Goal: Task Accomplishment & Management: Complete application form

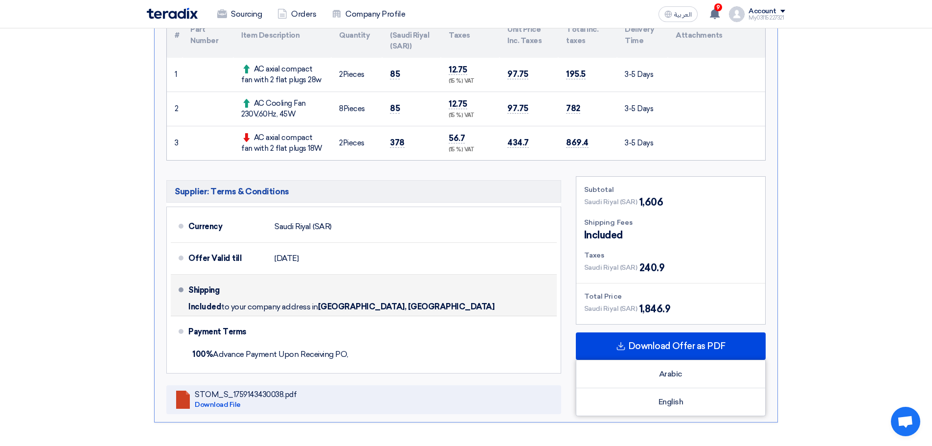
scroll to position [391, 0]
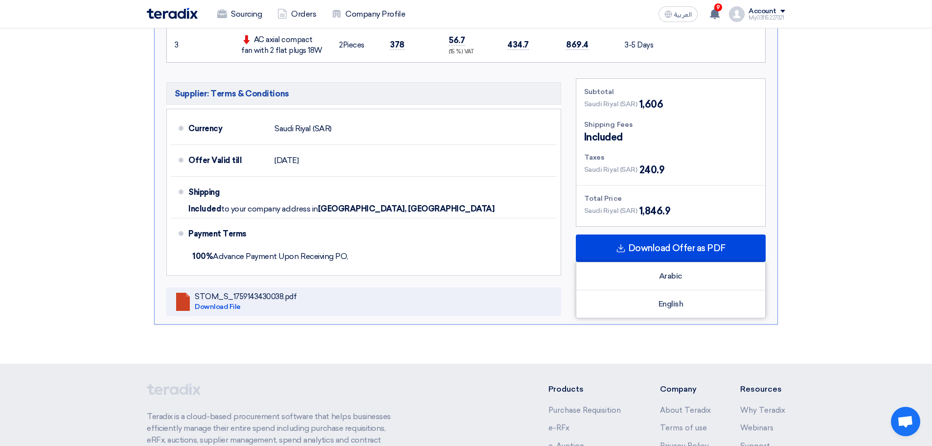
click at [549, 335] on section "Submit Offer Competitive Offer Version 1 Last Update [DATE] 1:57 PM Offer is Se…" at bounding box center [466, 56] width 639 height 576
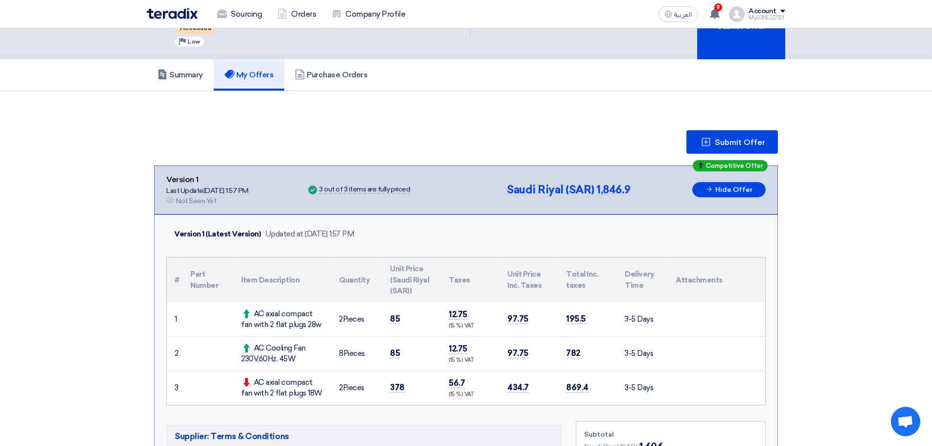
scroll to position [0, 0]
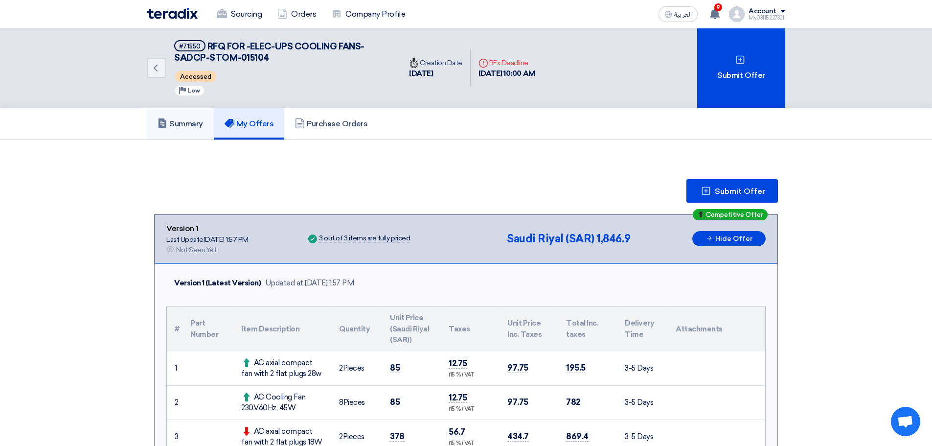
click at [193, 128] on h5 "Summary" at bounding box center [181, 124] width 46 height 10
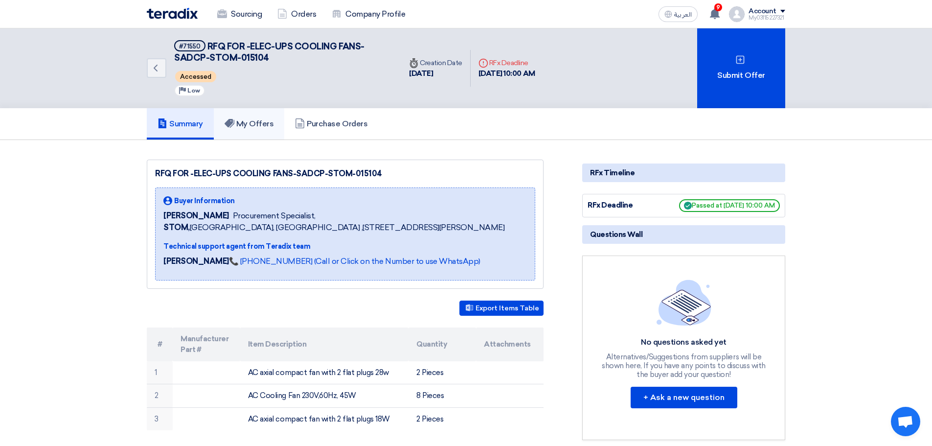
click at [273, 126] on h5 "My Offers" at bounding box center [249, 124] width 49 height 10
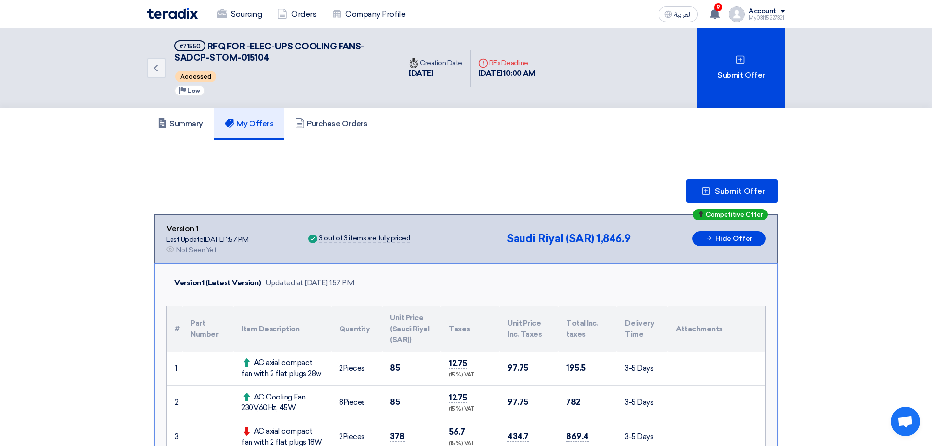
scroll to position [147, 0]
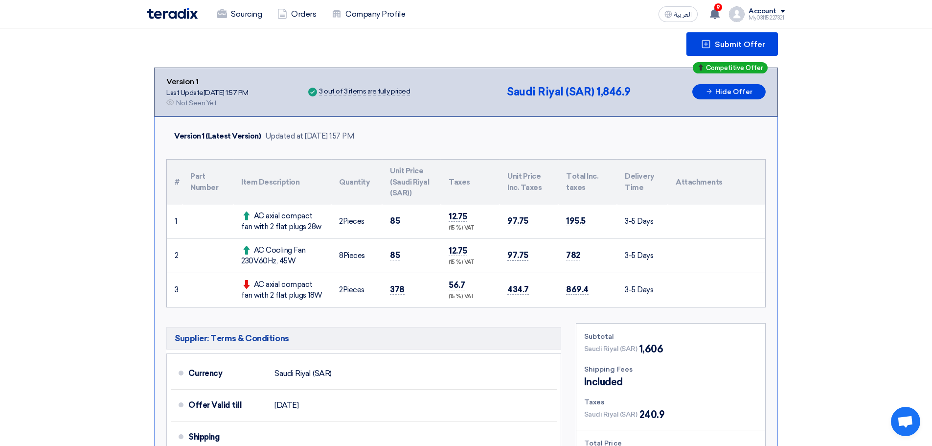
click at [520, 255] on span "97.75" at bounding box center [517, 255] width 21 height 10
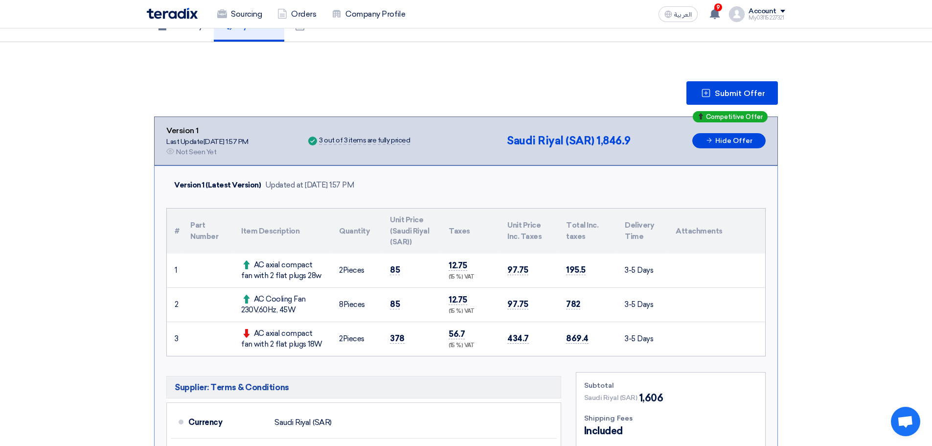
scroll to position [0, 0]
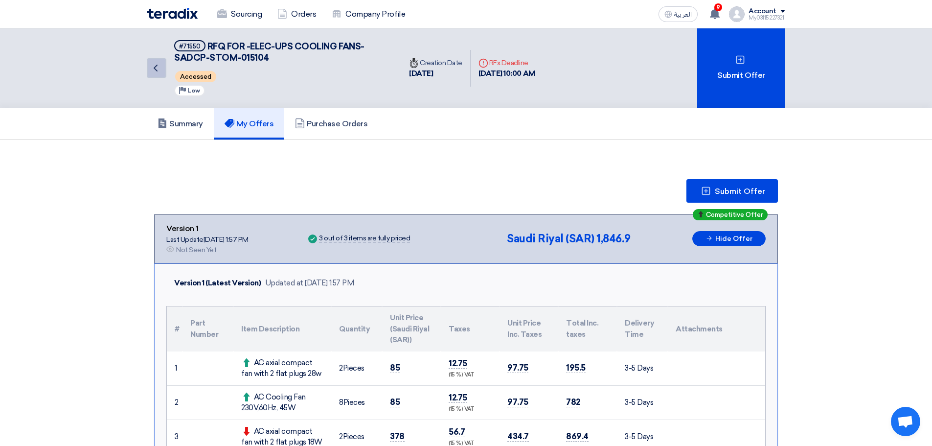
click at [153, 66] on icon "Back" at bounding box center [156, 68] width 12 height 12
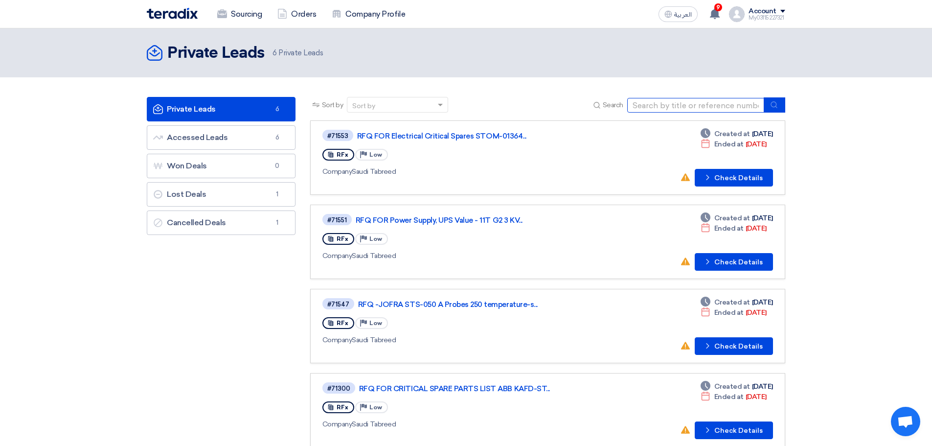
click at [643, 105] on input at bounding box center [695, 105] width 137 height 15
type input "015104"
click at [779, 103] on button "submit" at bounding box center [775, 104] width 22 height 15
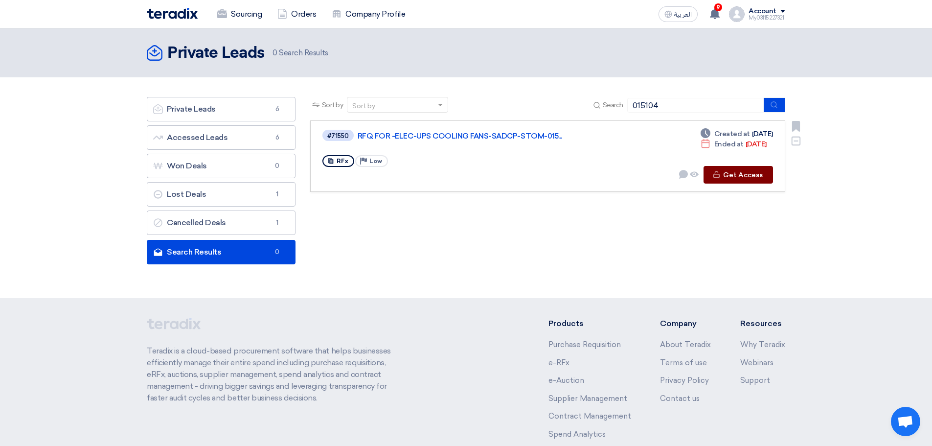
click at [713, 174] on button "Check details Get Access" at bounding box center [738, 175] width 69 height 18
click at [719, 174] on use at bounding box center [716, 174] width 6 height 7
click at [521, 137] on link "RFQ FOR -ELEC-UPS COOLING FANS-SADCP-STOM-015..." at bounding box center [480, 136] width 245 height 9
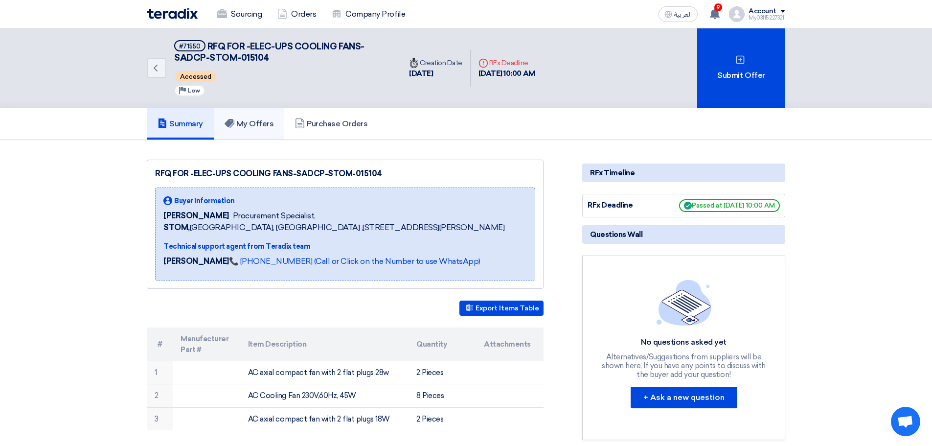
click at [253, 126] on h5 "My Offers" at bounding box center [249, 124] width 49 height 10
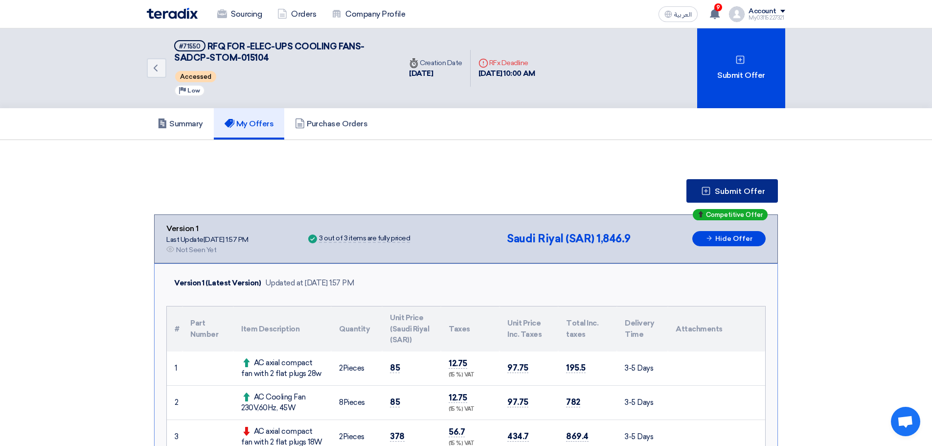
click at [706, 189] on icon at bounding box center [706, 191] width 10 height 10
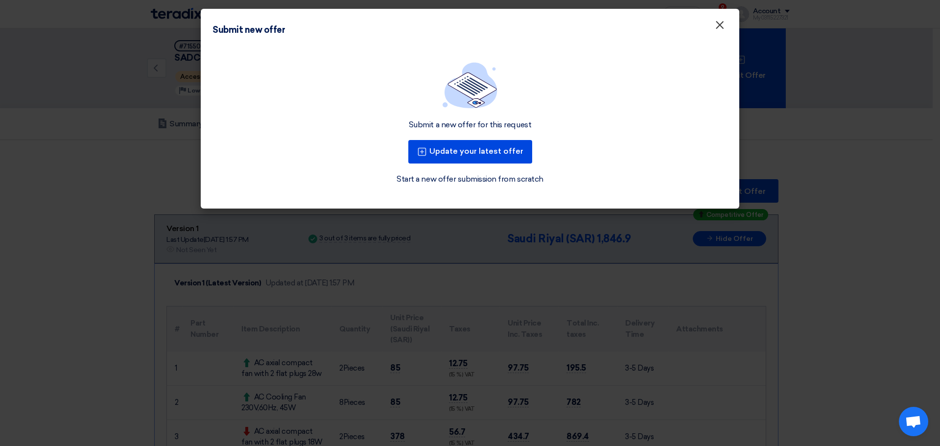
click at [720, 27] on span "×" at bounding box center [719, 28] width 10 height 20
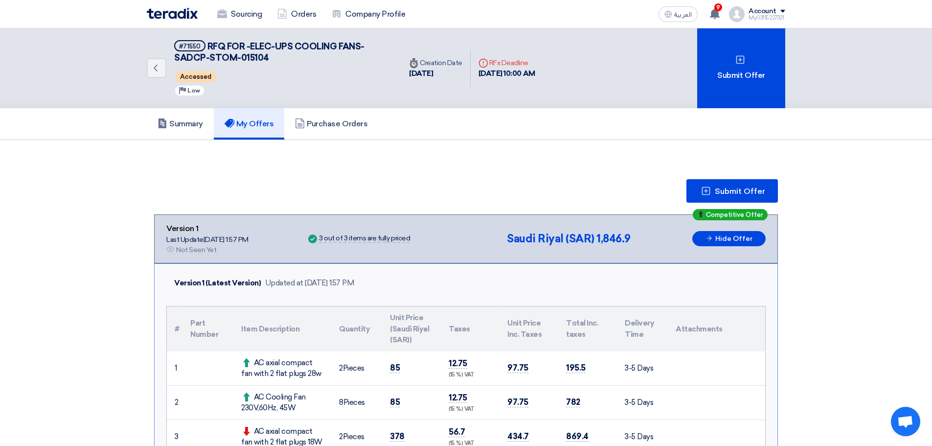
scroll to position [147, 0]
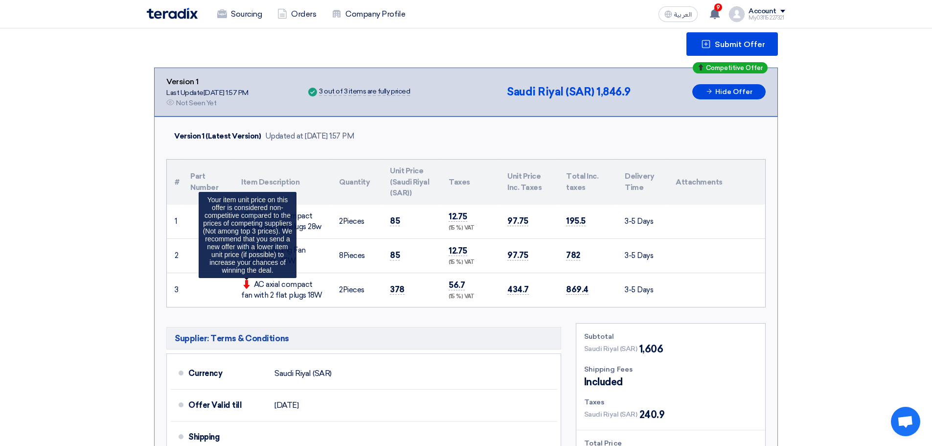
click at [246, 283] on use at bounding box center [247, 284] width 6 height 9
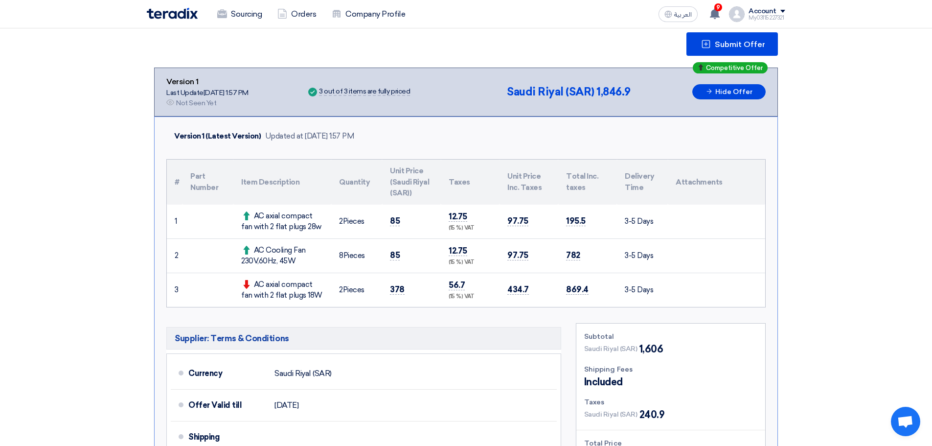
click at [182, 290] on td "3" at bounding box center [175, 290] width 16 height 34
click at [413, 291] on td "378" at bounding box center [411, 290] width 59 height 34
click at [444, 289] on td "56.7 (15 %) VAT" at bounding box center [470, 290] width 59 height 34
click at [397, 288] on span "378" at bounding box center [397, 289] width 15 height 10
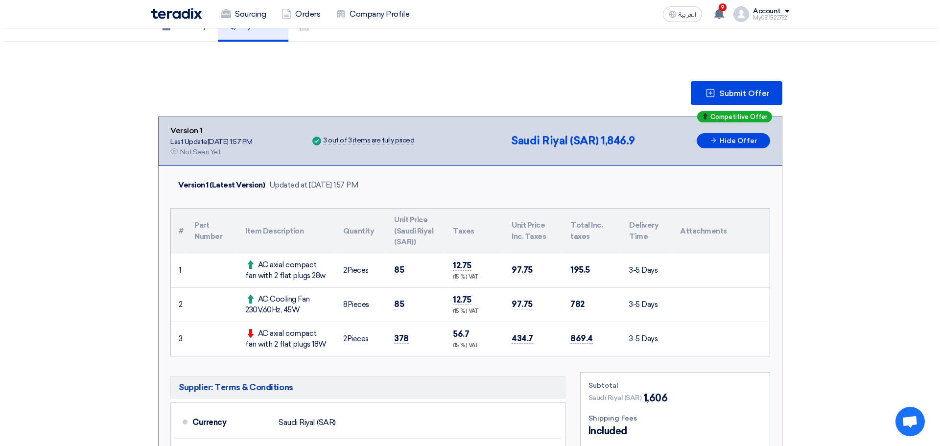
scroll to position [49, 0]
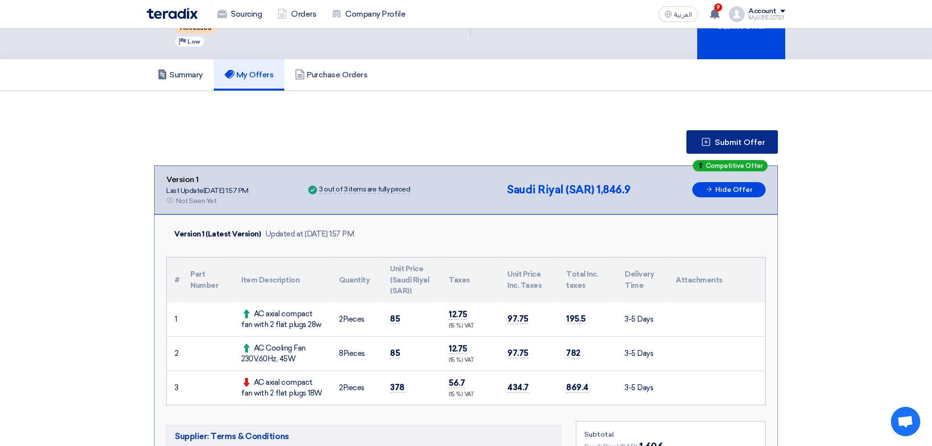
click at [729, 147] on button "Submit Offer" at bounding box center [733, 141] width 92 height 23
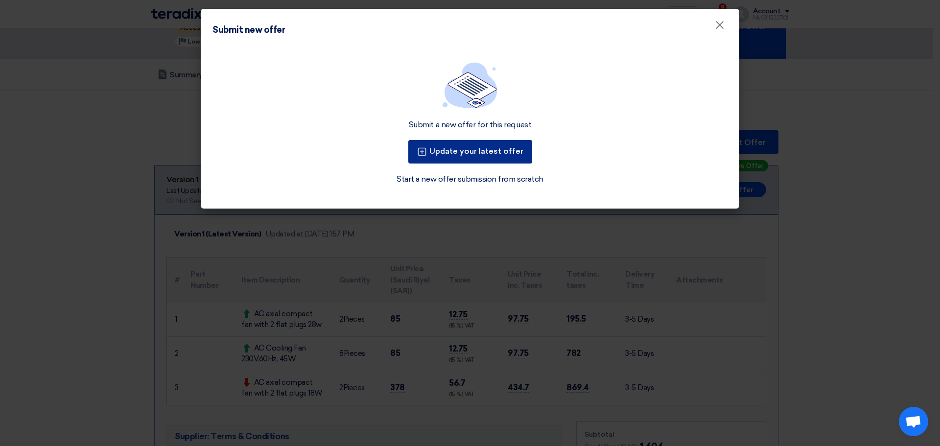
click at [493, 151] on button "Update your latest offer" at bounding box center [470, 151] width 124 height 23
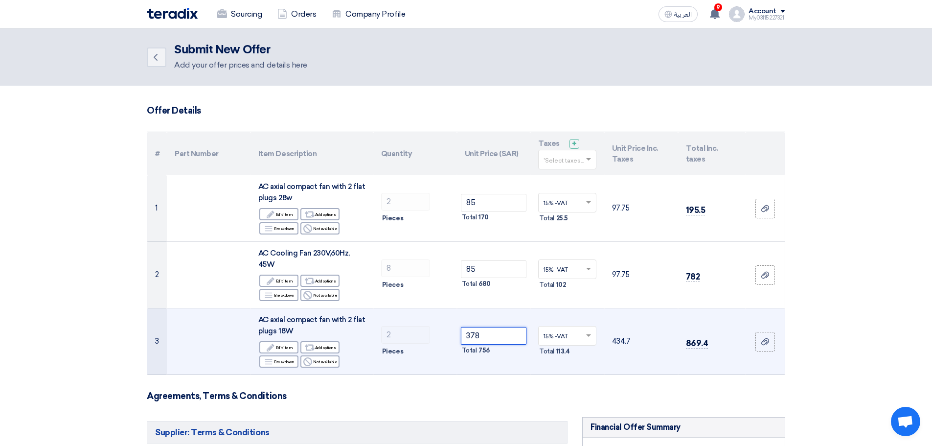
click at [495, 332] on input "378" at bounding box center [494, 336] width 66 height 18
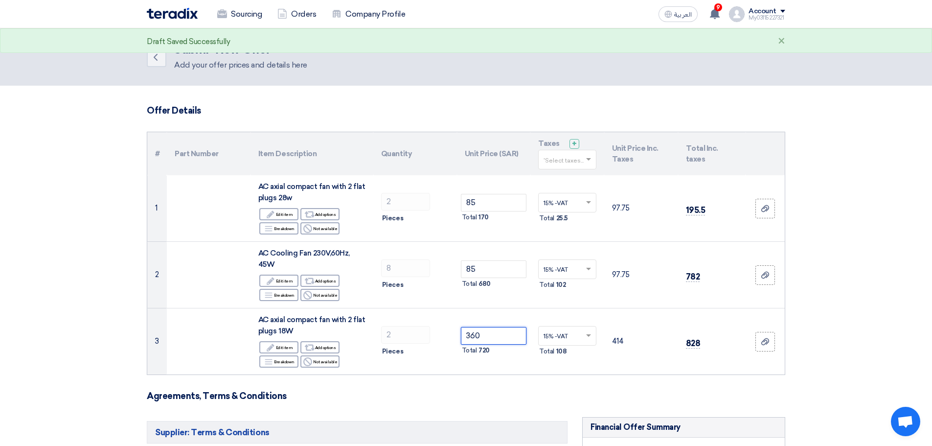
type input "360"
click at [827, 318] on section "Offer Details # Part Number Item Description Quantity Unit Price (SAR) Taxes + …" at bounding box center [466, 428] width 932 height 685
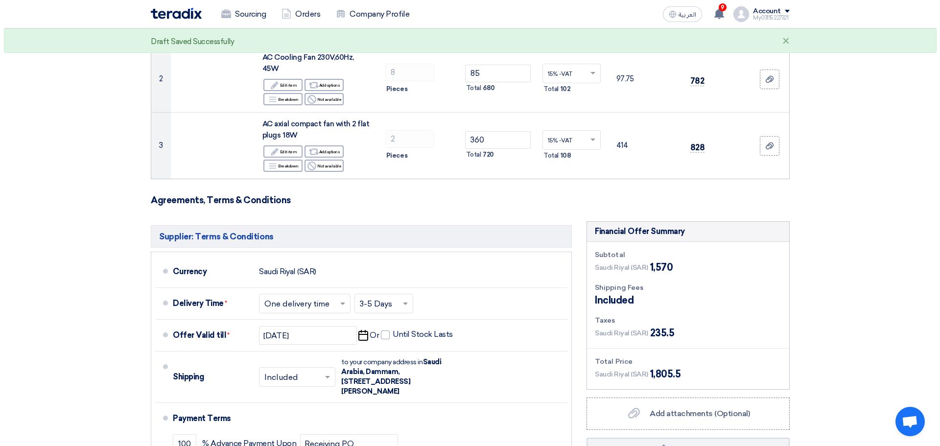
scroll to position [391, 0]
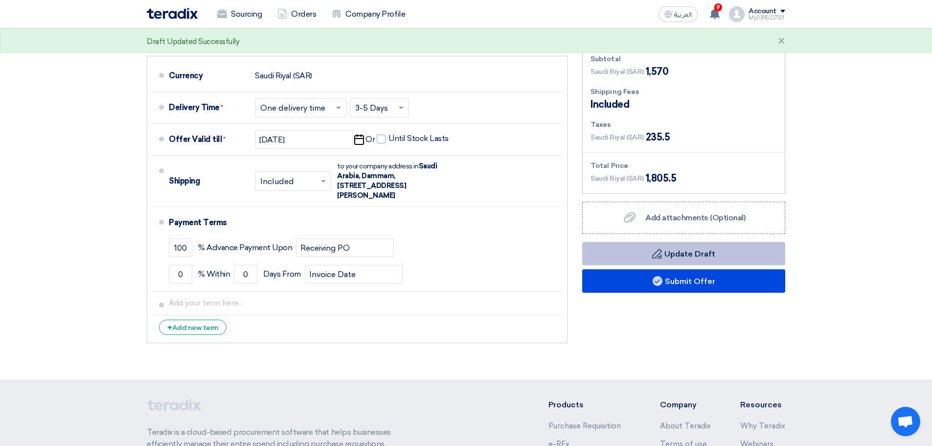
click at [685, 253] on button "Draft Update Draft" at bounding box center [683, 253] width 203 height 23
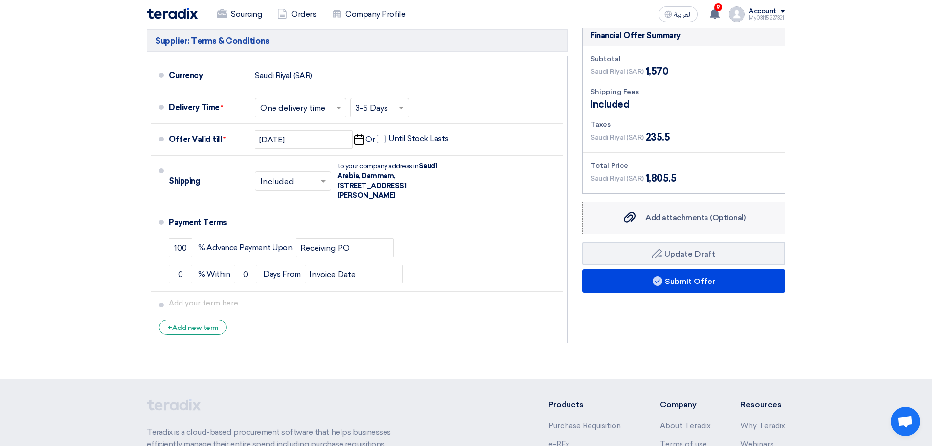
click at [648, 214] on span "Add attachments (Optional)" at bounding box center [695, 217] width 100 height 9
click at [0, 0] on input "Add attachments (Optional) Add attachments (Optional)" at bounding box center [0, 0] width 0 height 0
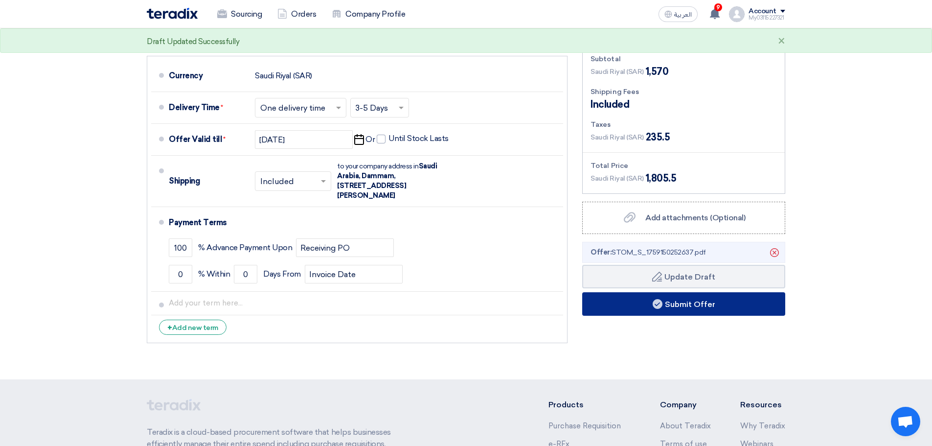
click at [743, 301] on button "Submit Offer" at bounding box center [683, 303] width 203 height 23
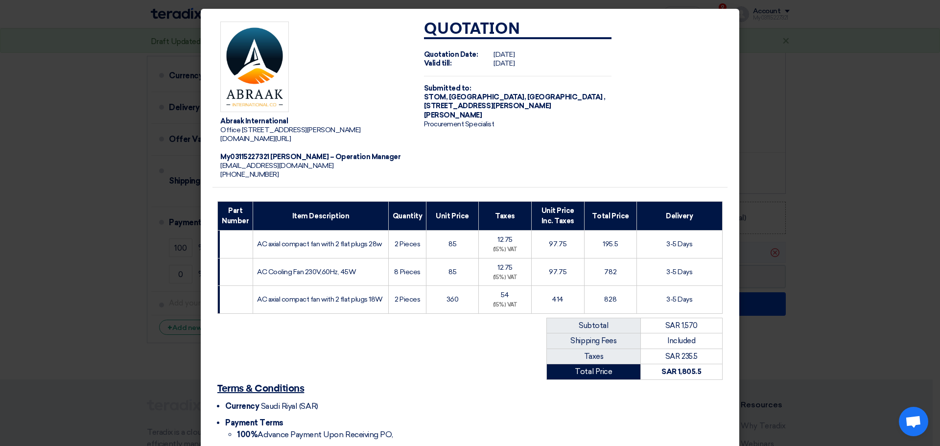
scroll to position [138, 0]
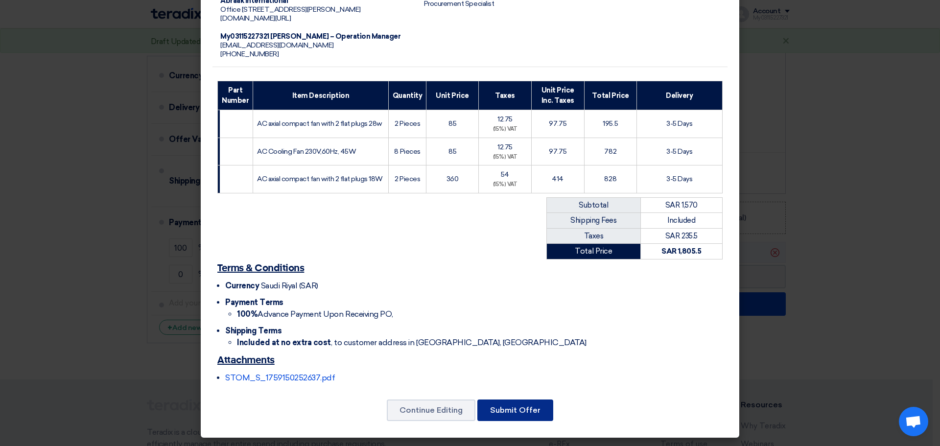
click at [528, 407] on button "Submit Offer" at bounding box center [515, 410] width 76 height 22
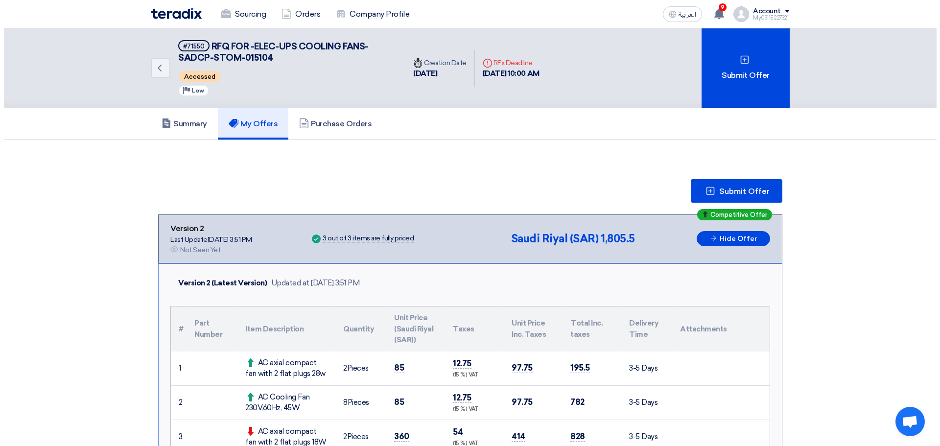
scroll to position [147, 0]
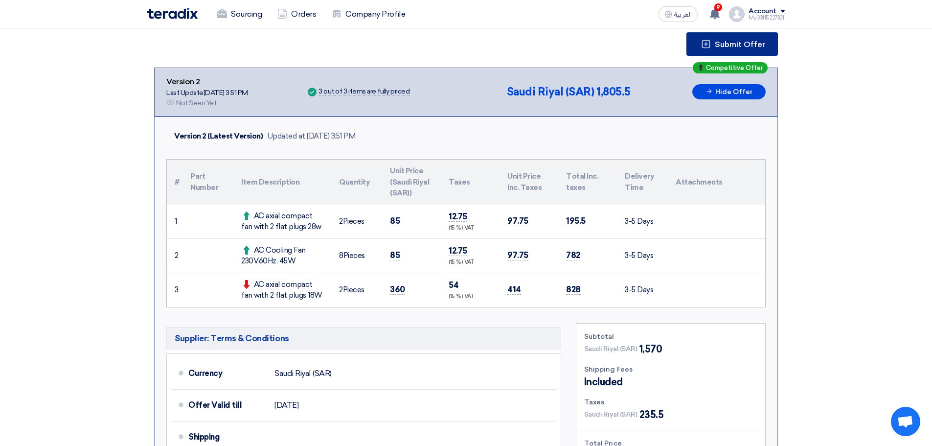
click at [713, 49] on button "Submit Offer" at bounding box center [733, 43] width 92 height 23
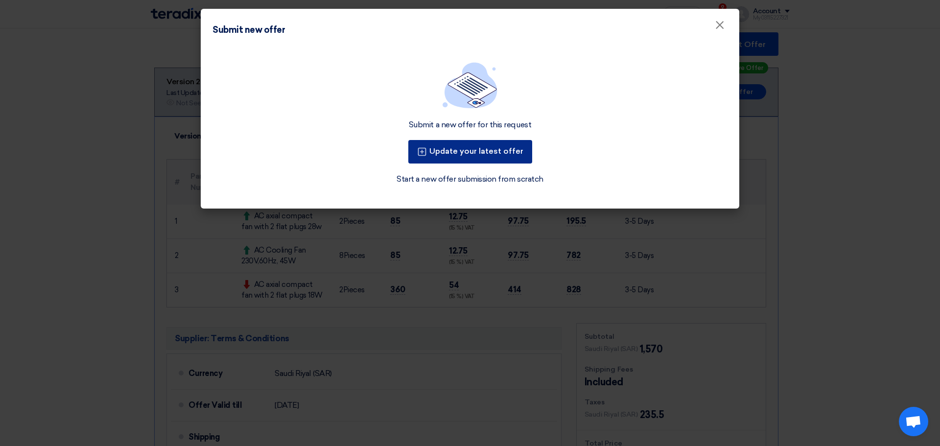
click at [507, 143] on button "Update your latest offer" at bounding box center [470, 151] width 124 height 23
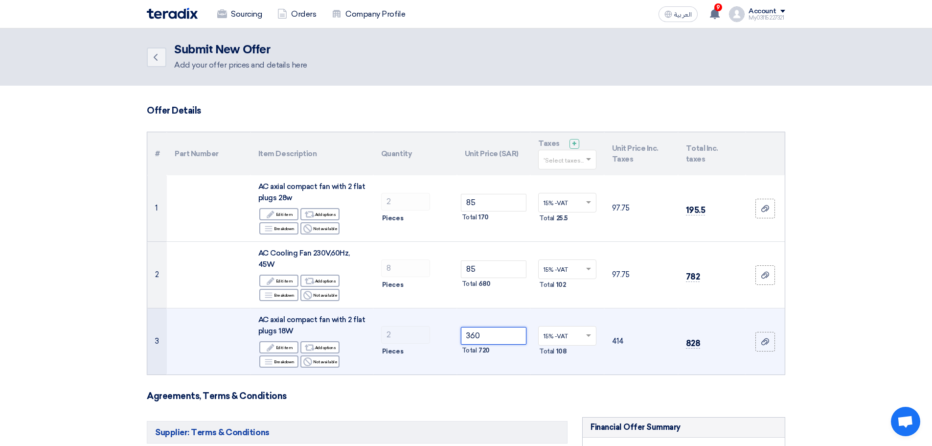
click at [502, 331] on input "360" at bounding box center [494, 336] width 66 height 18
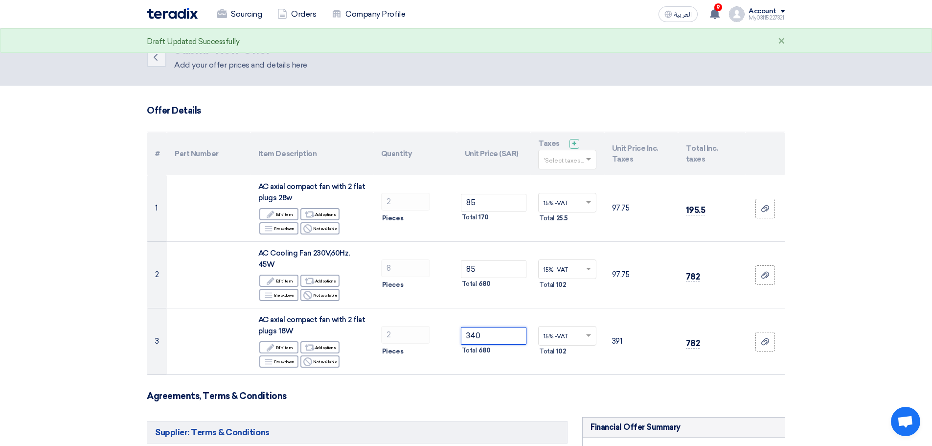
type input "340"
click at [844, 324] on section "Offer Details # Part Number Item Description Quantity Unit Price (SAR) Taxes + …" at bounding box center [466, 428] width 932 height 685
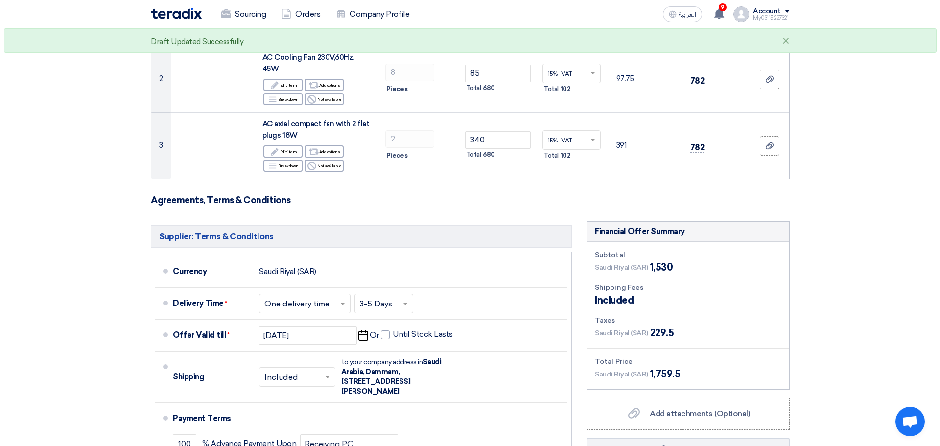
scroll to position [343, 0]
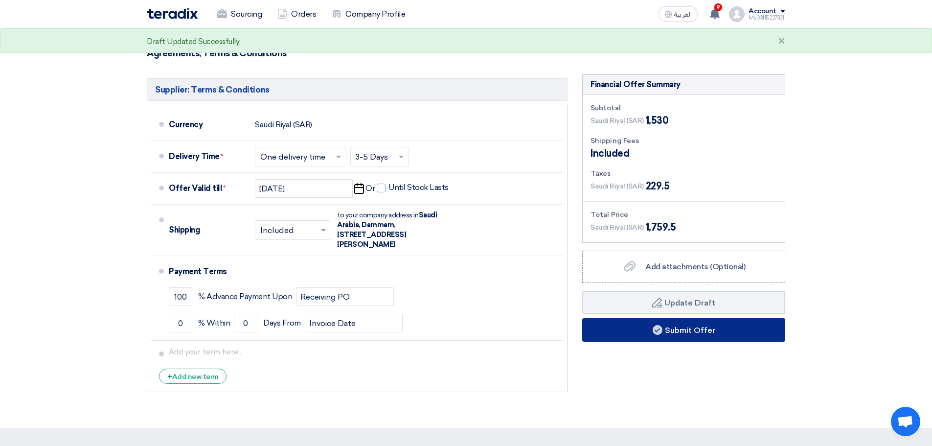
click at [683, 330] on button "Submit Offer" at bounding box center [683, 329] width 203 height 23
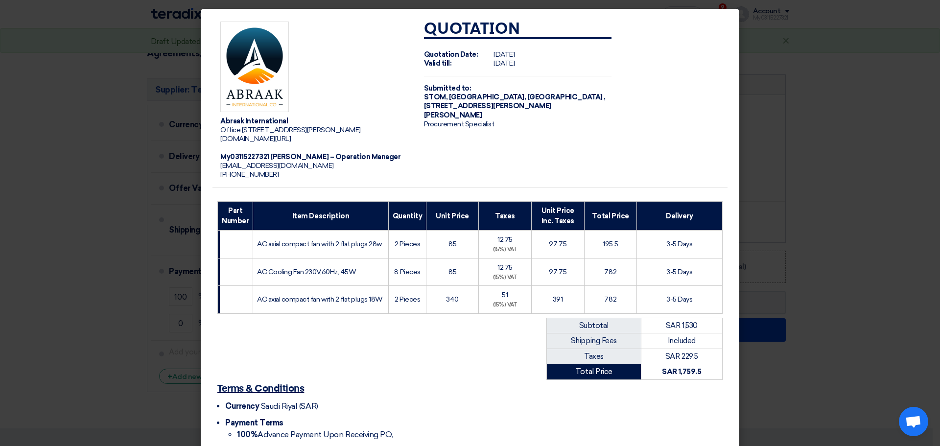
scroll to position [103, 0]
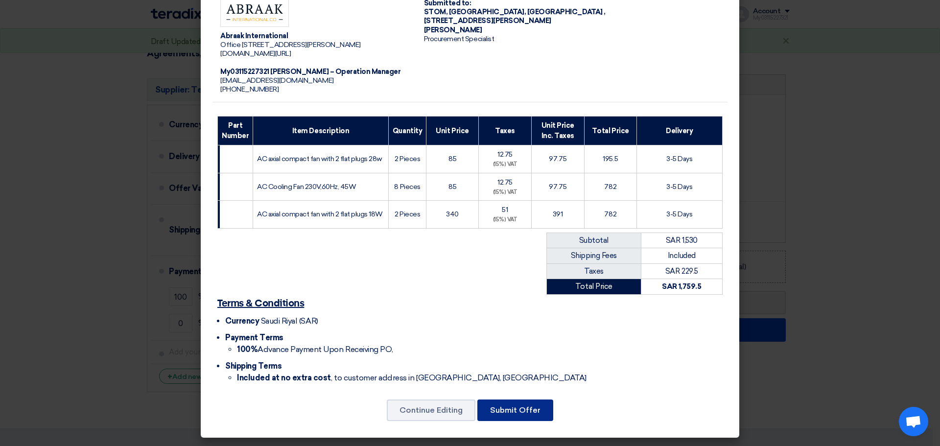
click at [523, 414] on button "Submit Offer" at bounding box center [515, 410] width 76 height 22
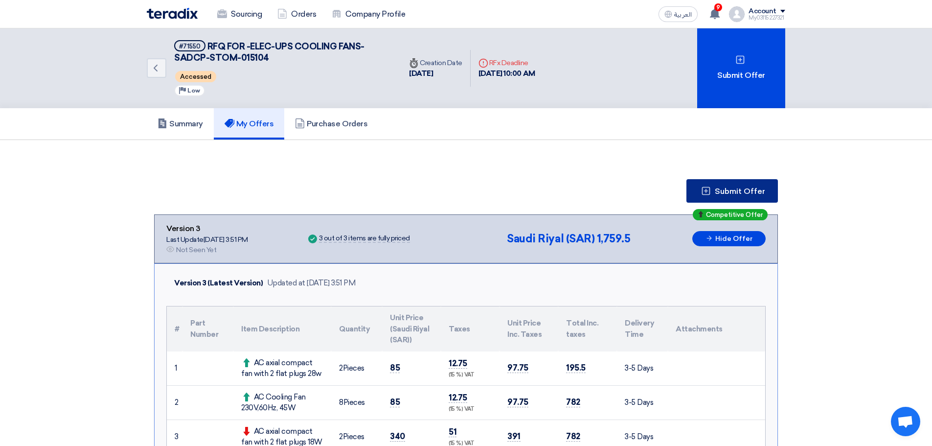
click at [710, 192] on icon at bounding box center [706, 191] width 10 height 10
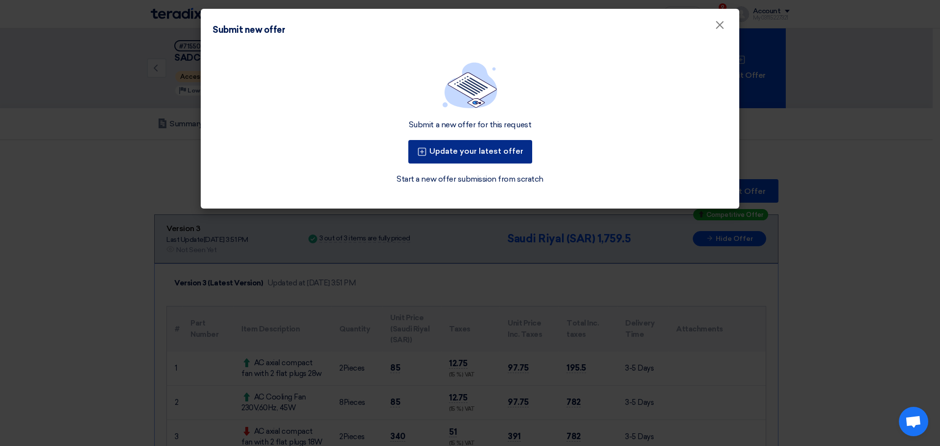
click at [485, 153] on button "Update your latest offer" at bounding box center [470, 151] width 124 height 23
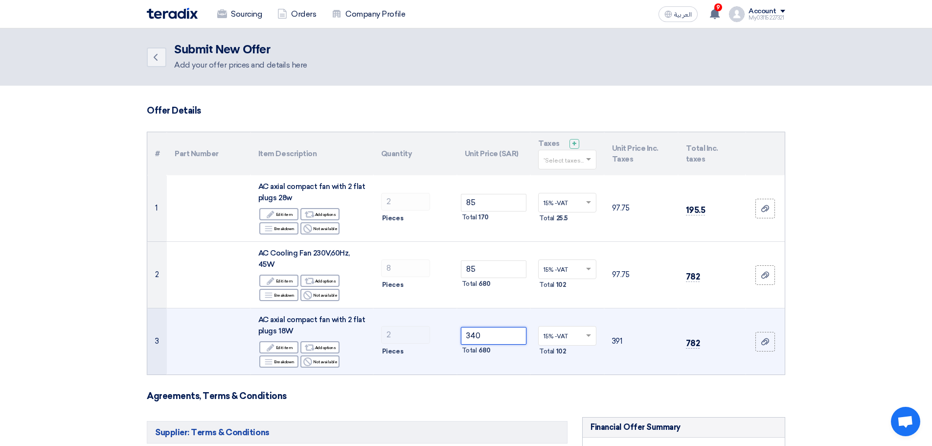
click at [485, 331] on input "340" at bounding box center [494, 336] width 66 height 18
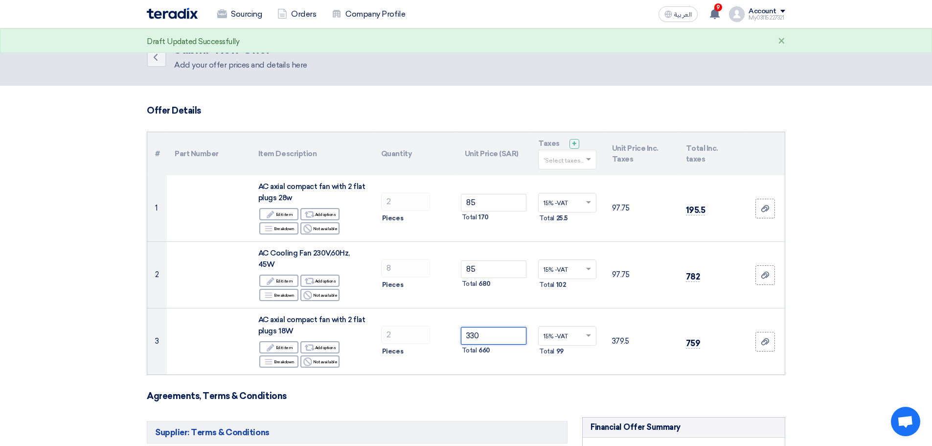
type input "330"
click at [513, 388] on form "Offer Details # Part Number Item Description Quantity Unit Price (SAR) Taxes + …" at bounding box center [466, 422] width 639 height 634
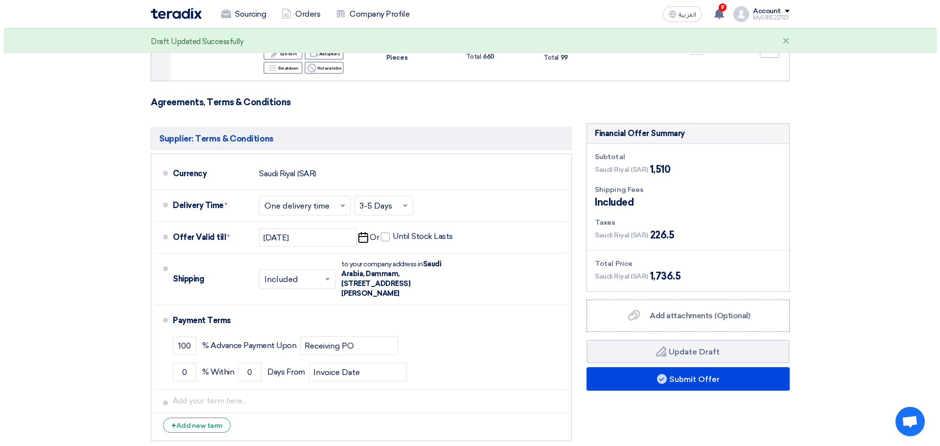
scroll to position [343, 0]
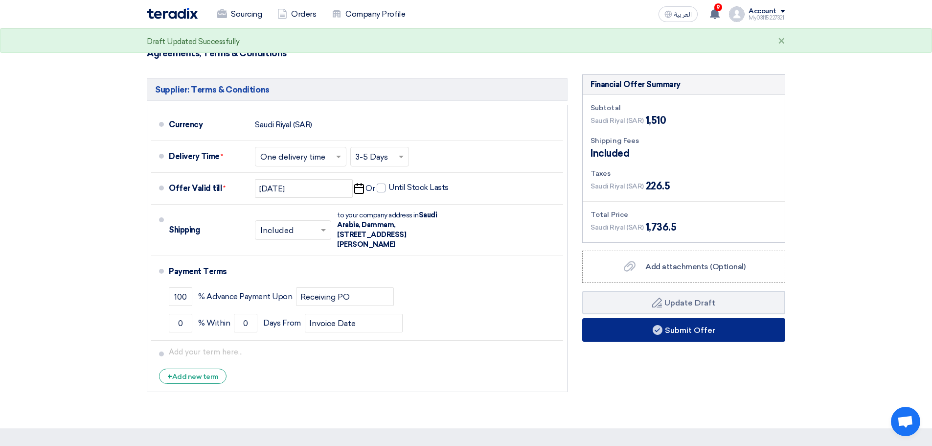
click at [696, 335] on button "Submit Offer" at bounding box center [683, 329] width 203 height 23
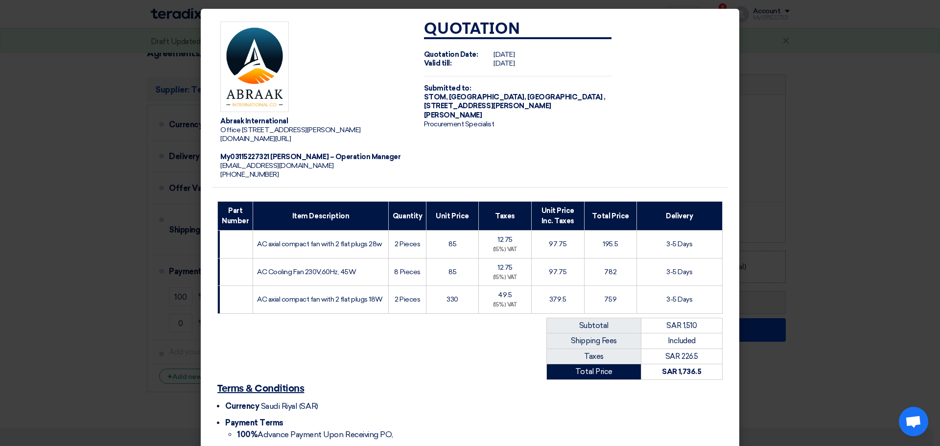
scroll to position [103, 0]
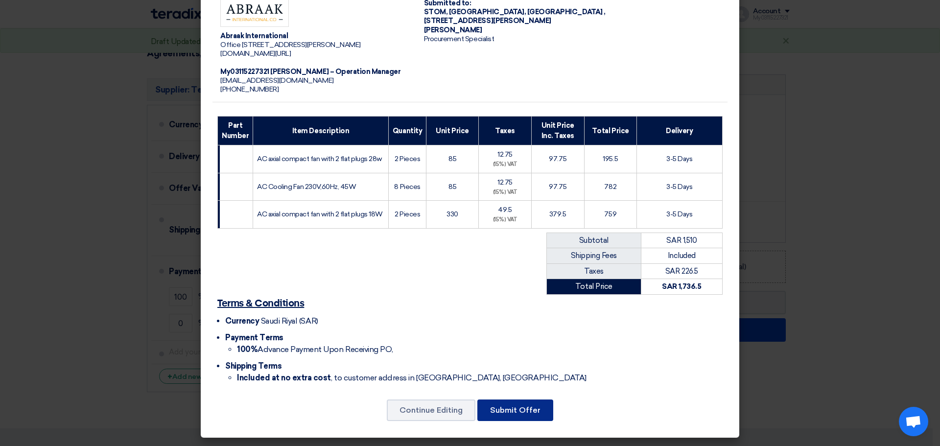
click at [494, 401] on button "Submit Offer" at bounding box center [515, 410] width 76 height 22
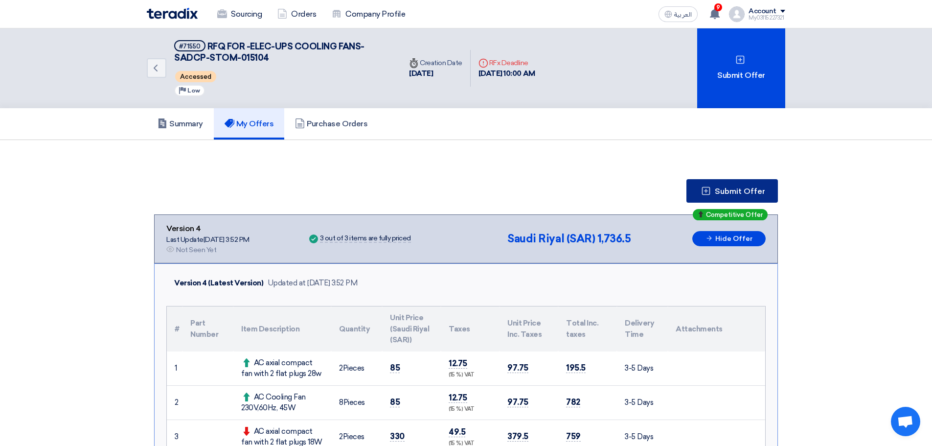
click at [719, 194] on span "Submit Offer" at bounding box center [740, 191] width 50 height 8
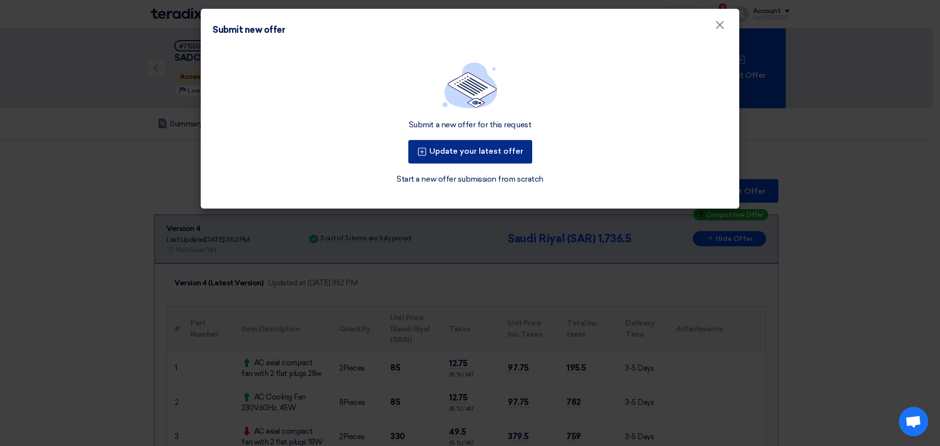
click at [496, 147] on button "Update your latest offer" at bounding box center [470, 151] width 124 height 23
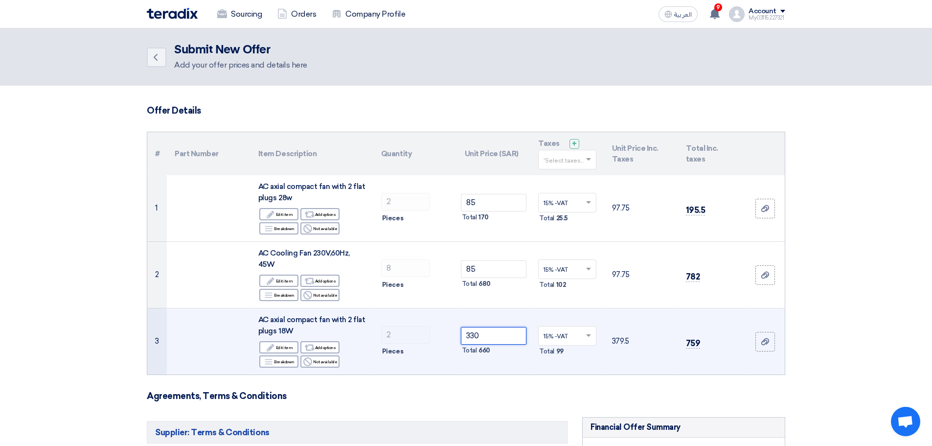
click at [487, 330] on input "330" at bounding box center [494, 336] width 66 height 18
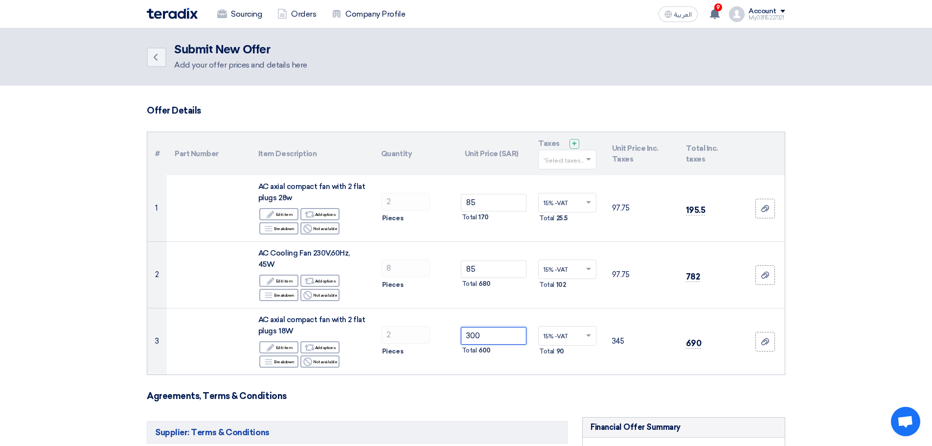
type input "300"
click at [504, 390] on h3 "Agreements, Terms & Conditions" at bounding box center [466, 395] width 639 height 11
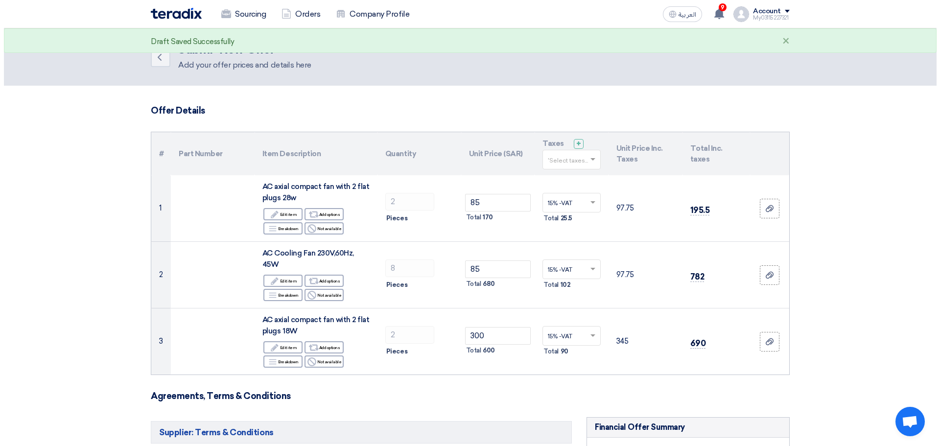
scroll to position [343, 0]
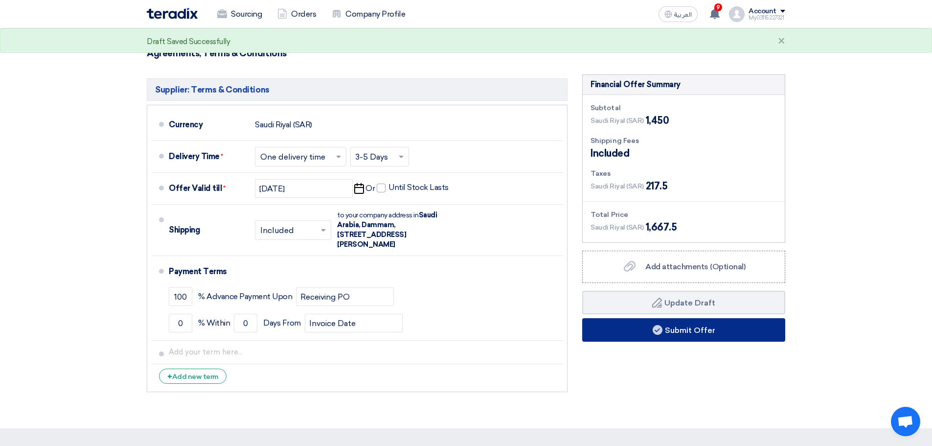
click at [681, 333] on button "Submit Offer" at bounding box center [683, 329] width 203 height 23
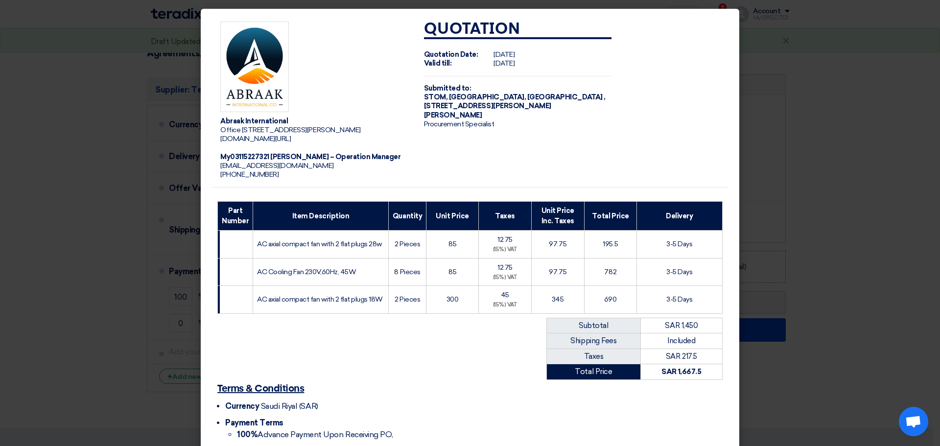
scroll to position [103, 0]
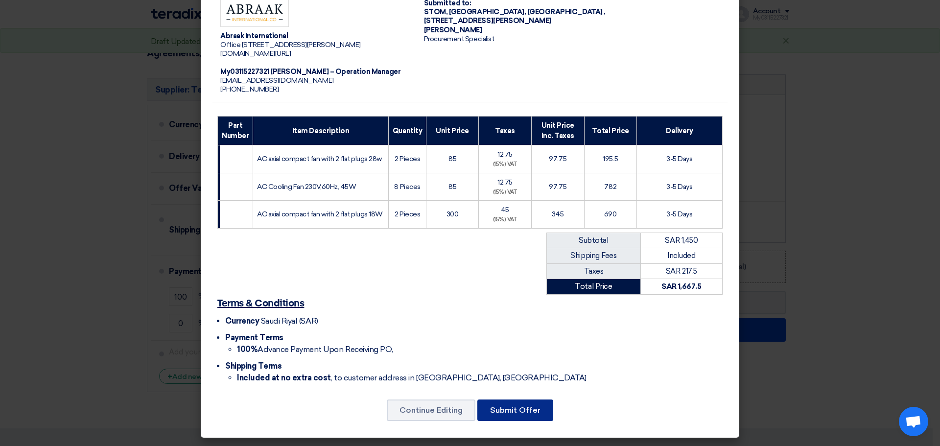
click at [528, 408] on button "Submit Offer" at bounding box center [515, 410] width 76 height 22
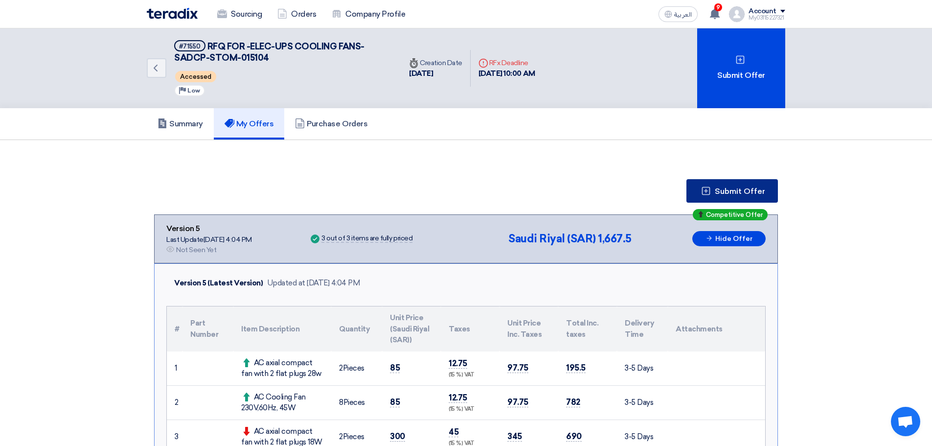
click at [718, 193] on span "Submit Offer" at bounding box center [740, 191] width 50 height 8
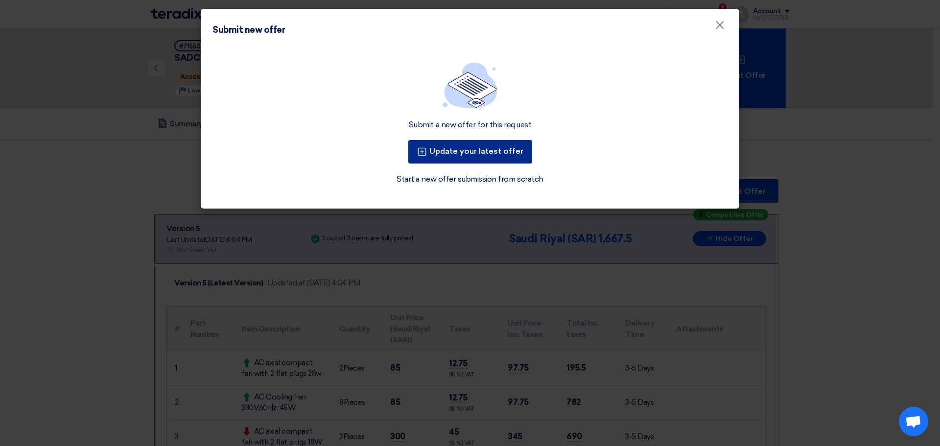
click at [467, 152] on button "Update your latest offer" at bounding box center [470, 151] width 124 height 23
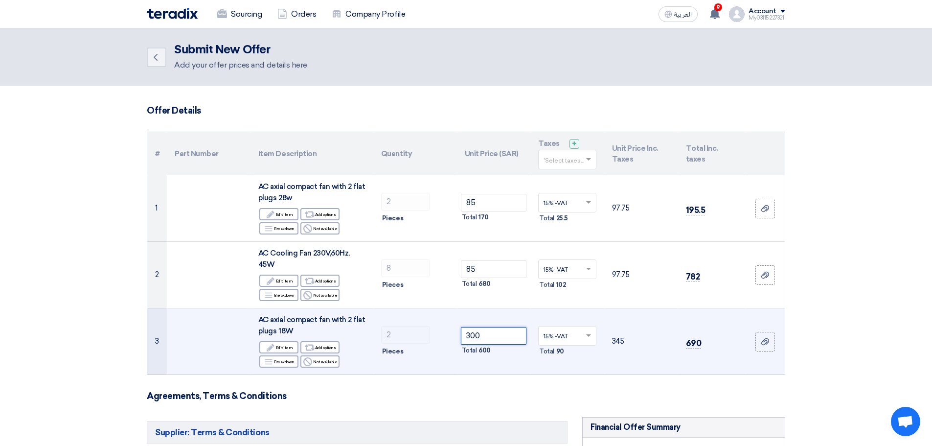
click at [487, 331] on input "300" at bounding box center [494, 336] width 66 height 18
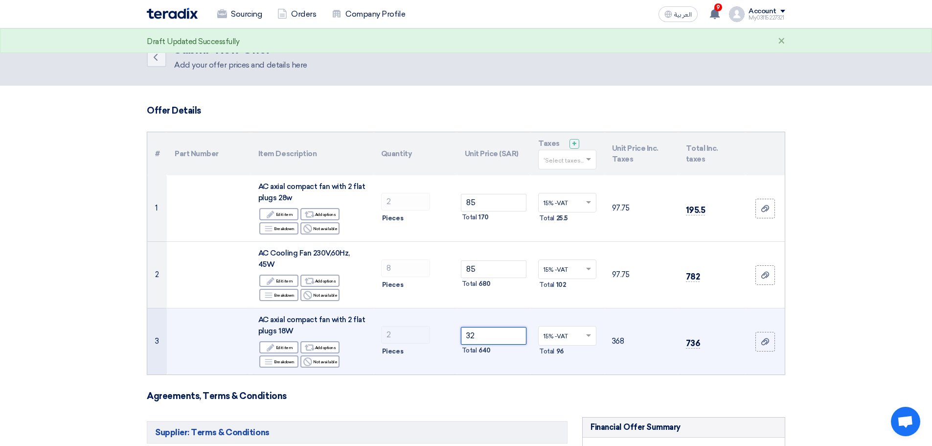
type input "3"
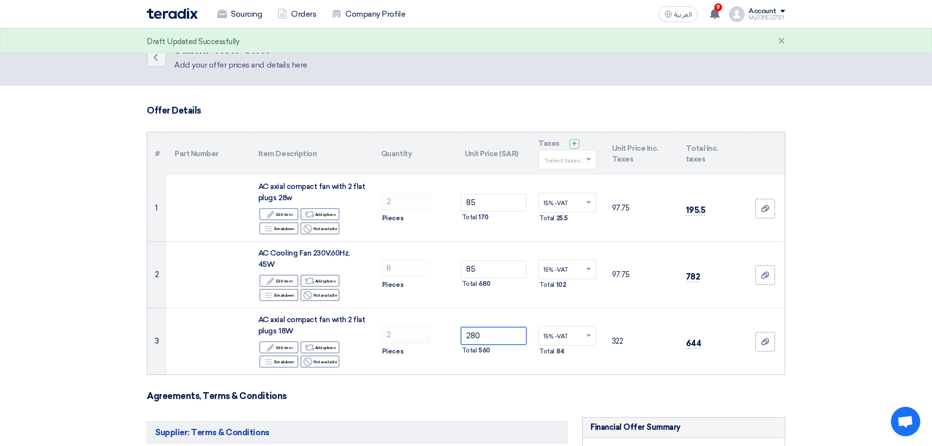
type input "280"
click at [493, 389] on form "Offer Details # Part Number Item Description Quantity Unit Price (SAR) Taxes + …" at bounding box center [466, 422] width 639 height 634
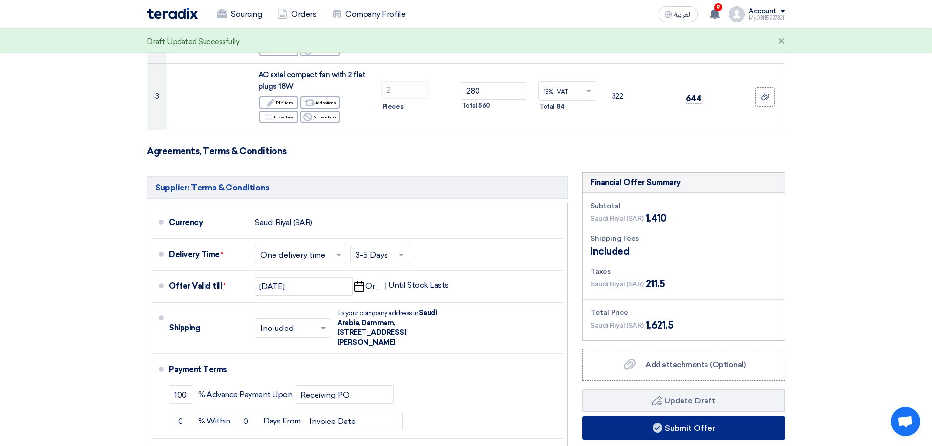
click at [680, 429] on button "Submit Offer" at bounding box center [683, 427] width 203 height 23
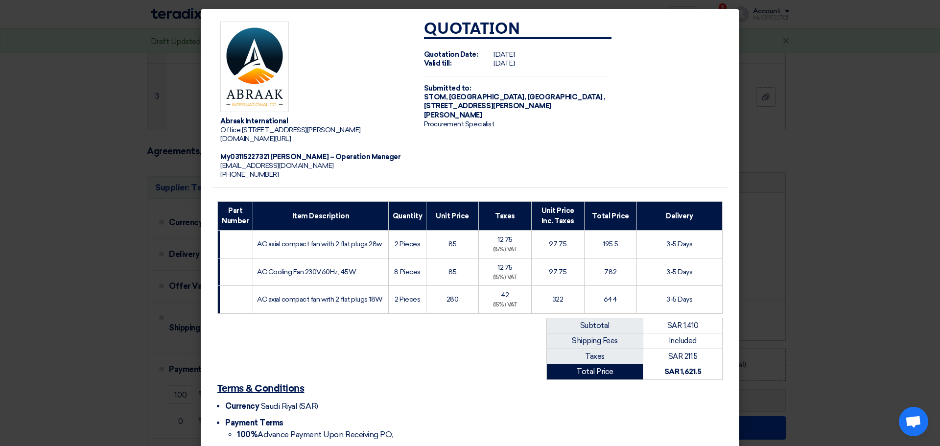
scroll to position [103, 0]
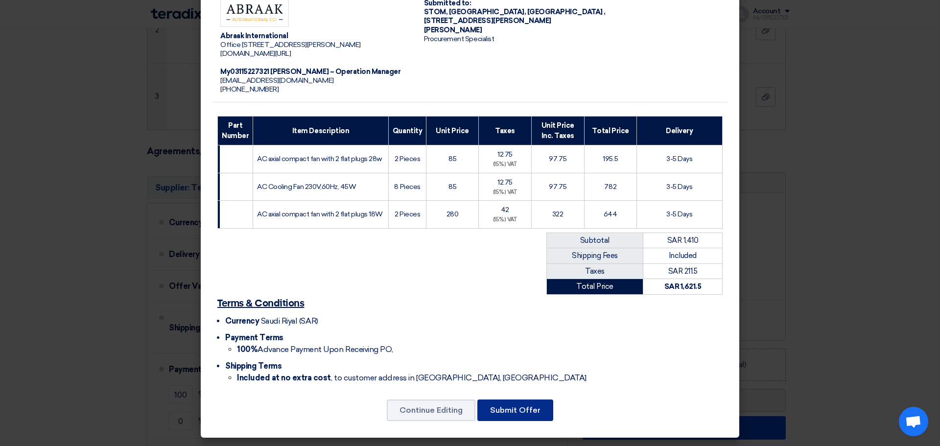
click at [507, 408] on button "Submit Offer" at bounding box center [515, 410] width 76 height 22
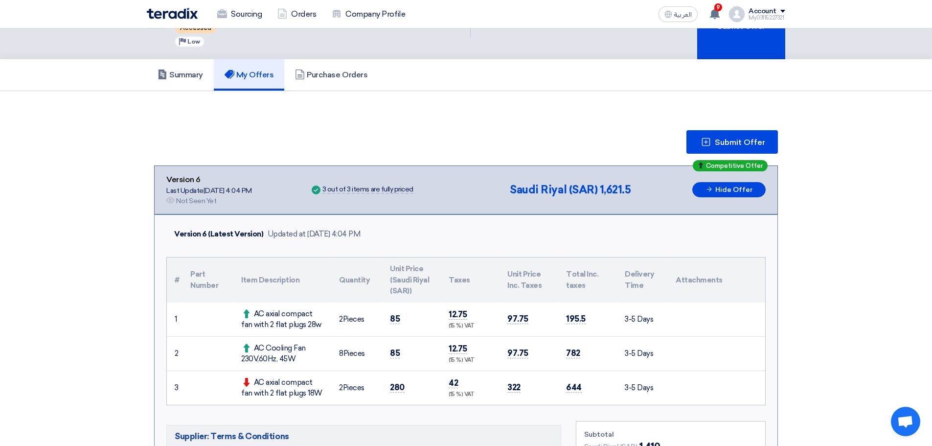
scroll to position [98, 0]
